Goal: Complete application form

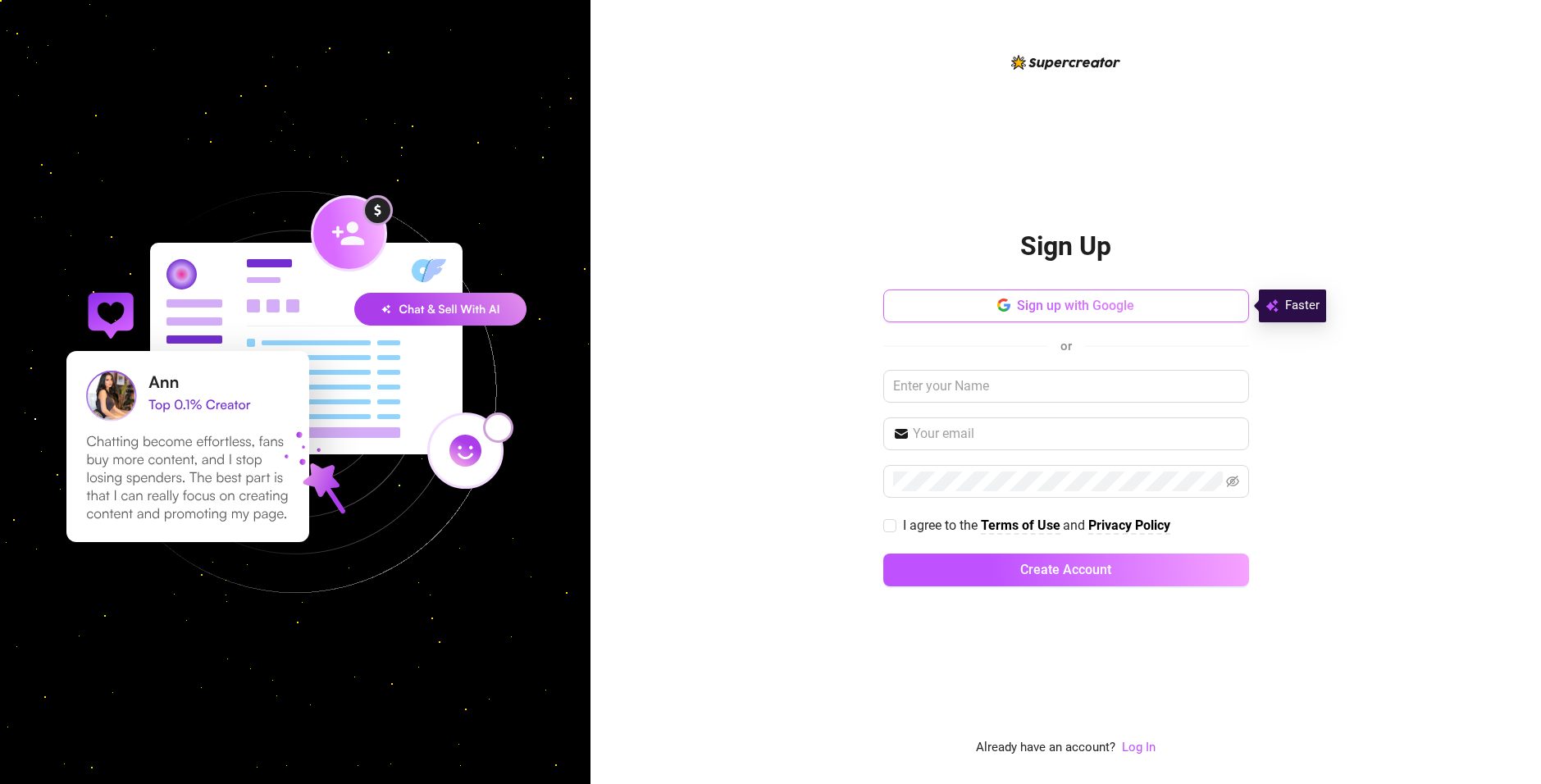
click at [1027, 290] on button "Sign up with Google" at bounding box center [1066, 306] width 366 height 33
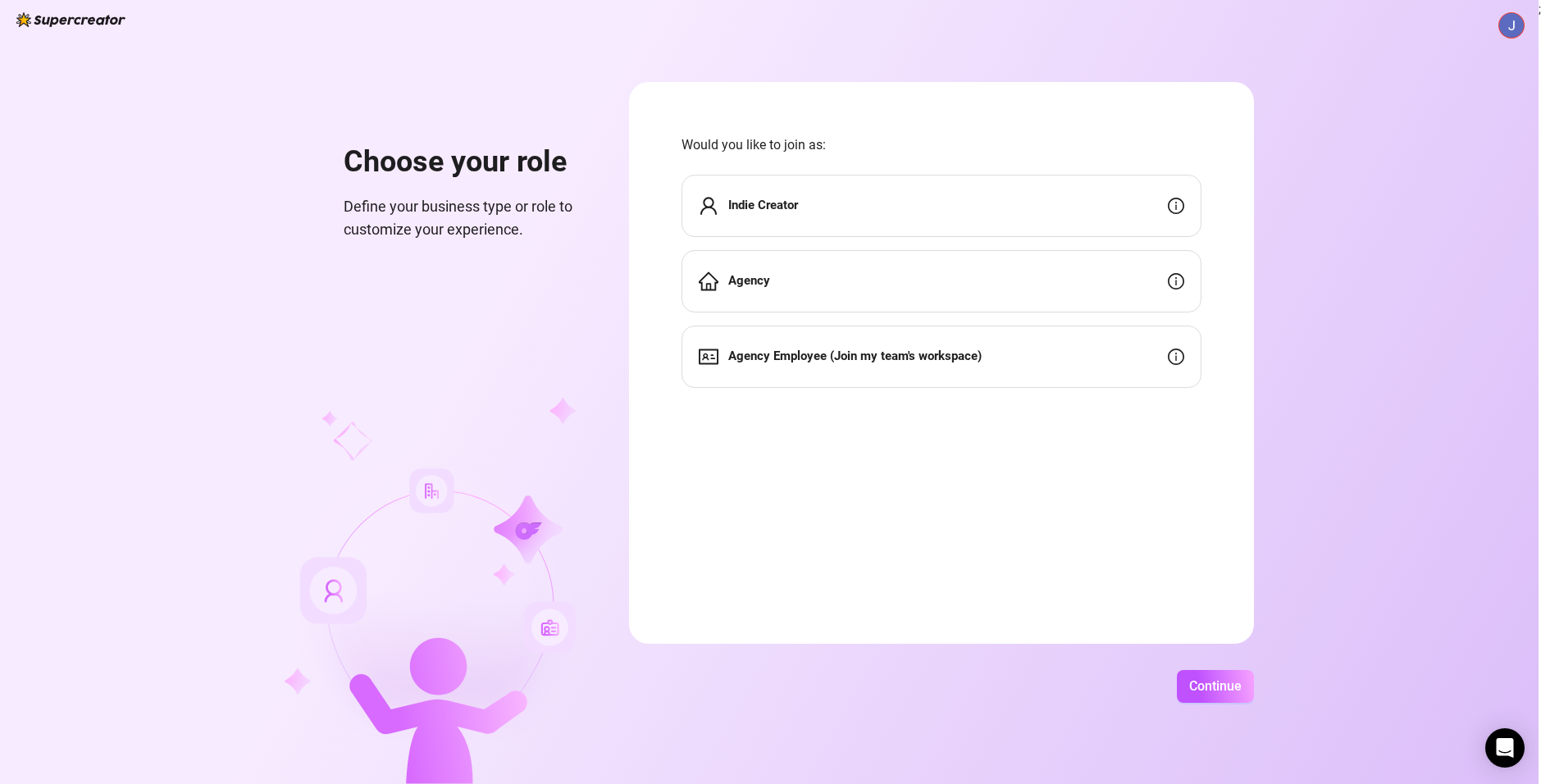
click at [1156, 204] on div "Indie Creator" at bounding box center [941, 206] width 520 height 62
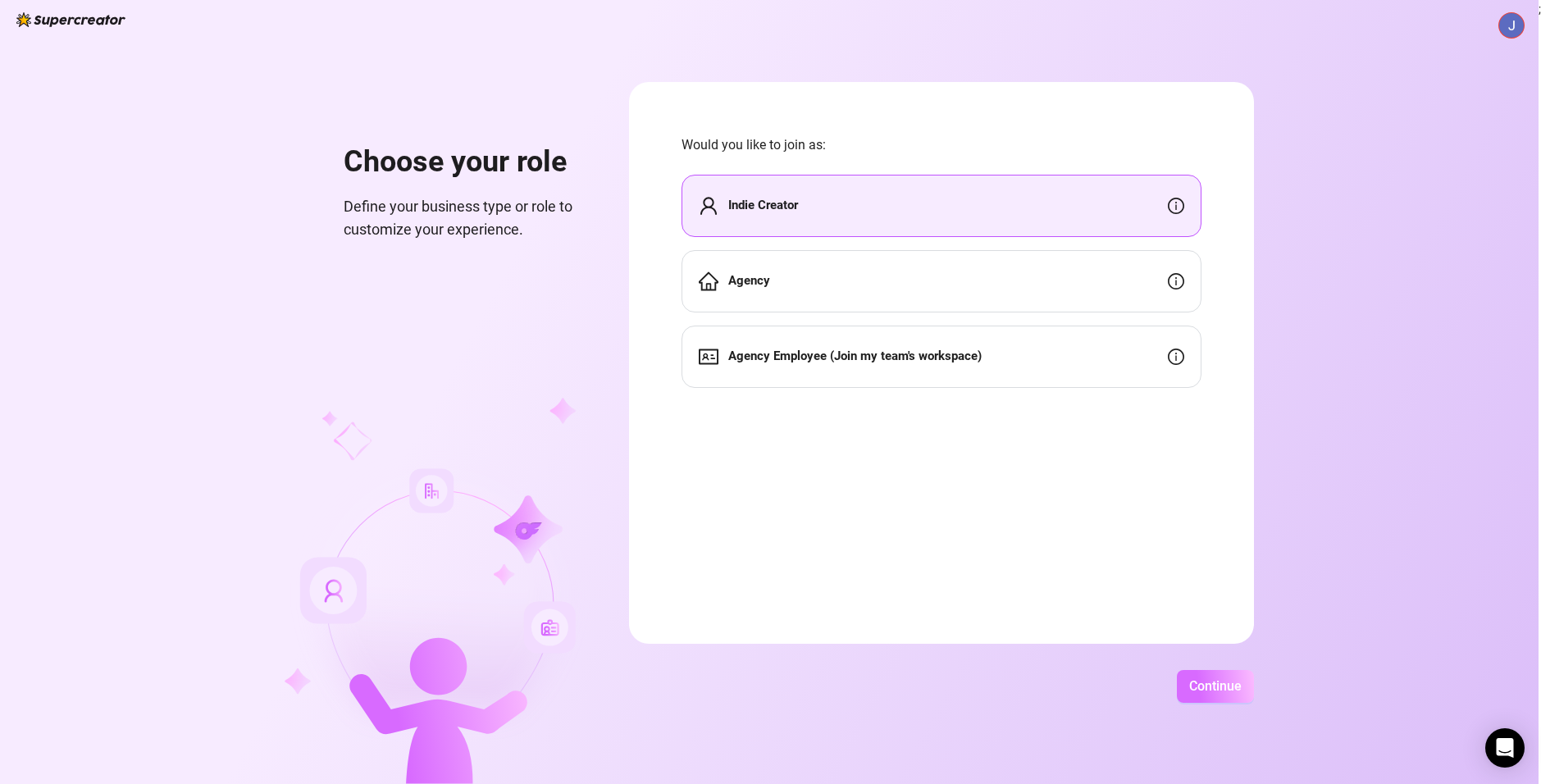
drag, startPoint x: 1222, startPoint y: 683, endPoint x: 1210, endPoint y: 685, distance: 12.2
click at [1210, 685] on span "Continue" at bounding box center [1215, 685] width 52 height 16
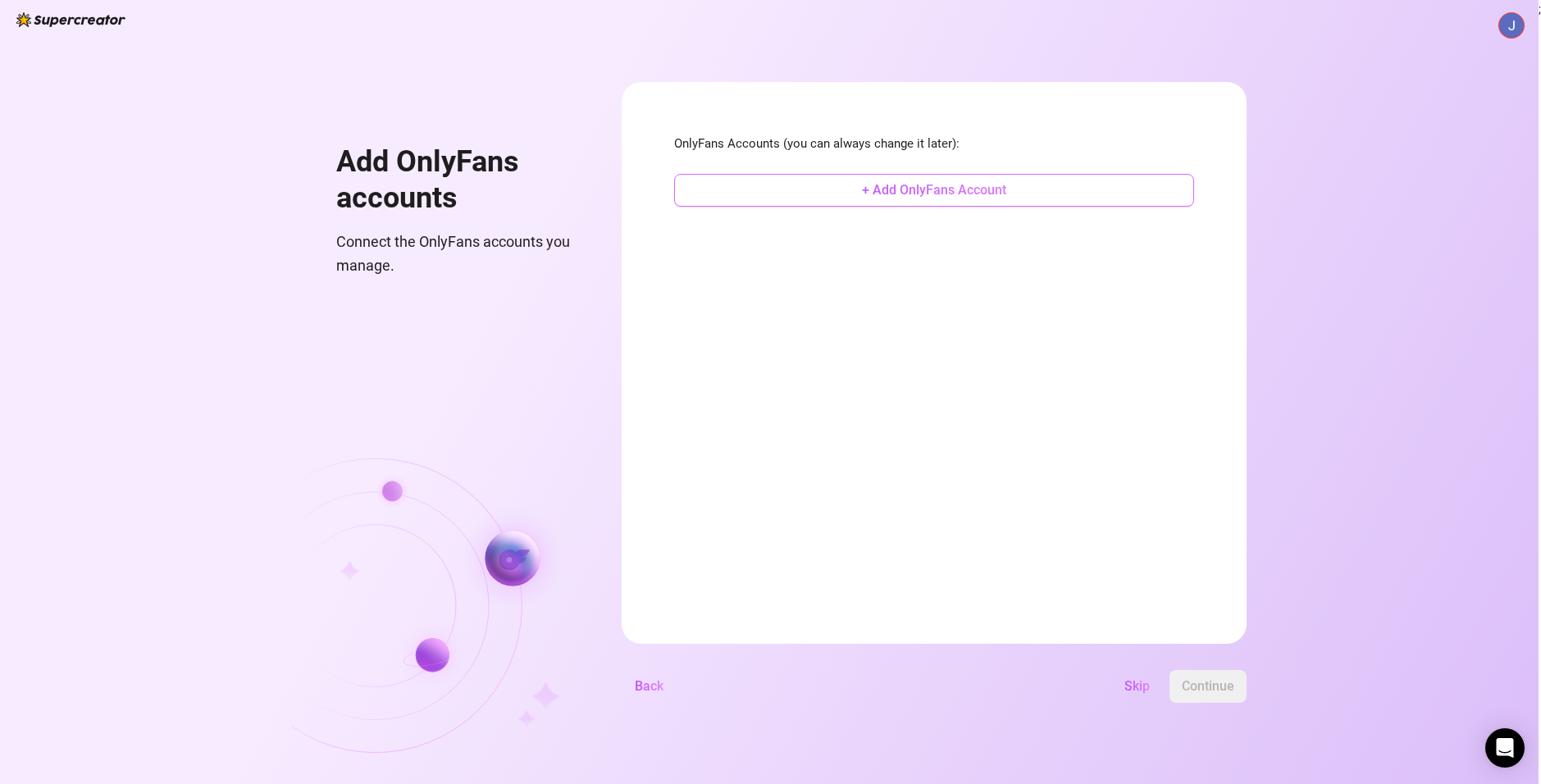
click at [819, 193] on button "+ Add OnlyFans Account" at bounding box center [933, 190] width 520 height 33
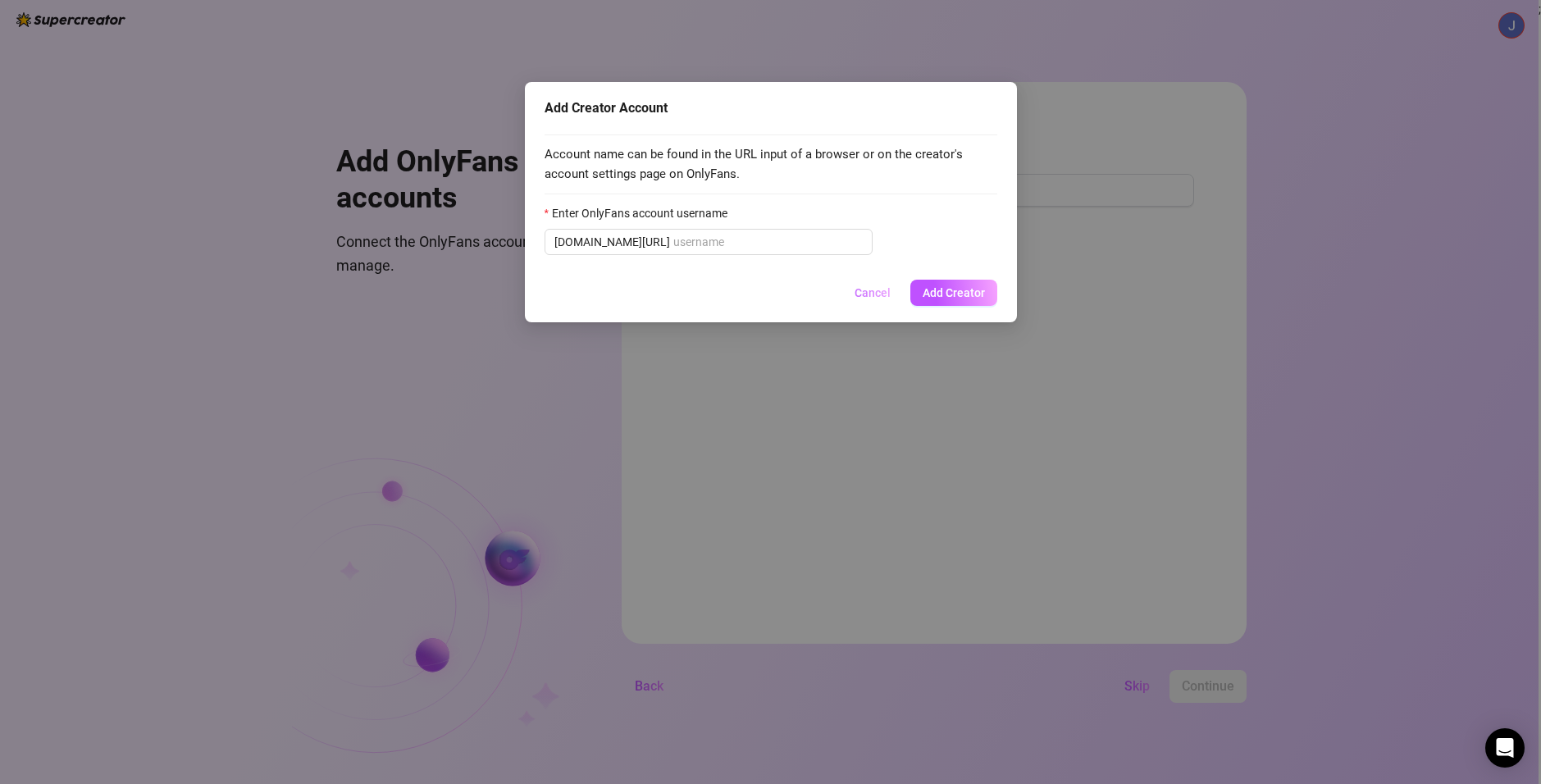
click at [850, 290] on button "Cancel" at bounding box center [873, 292] width 62 height 26
